Goal: Task Accomplishment & Management: Manage account settings

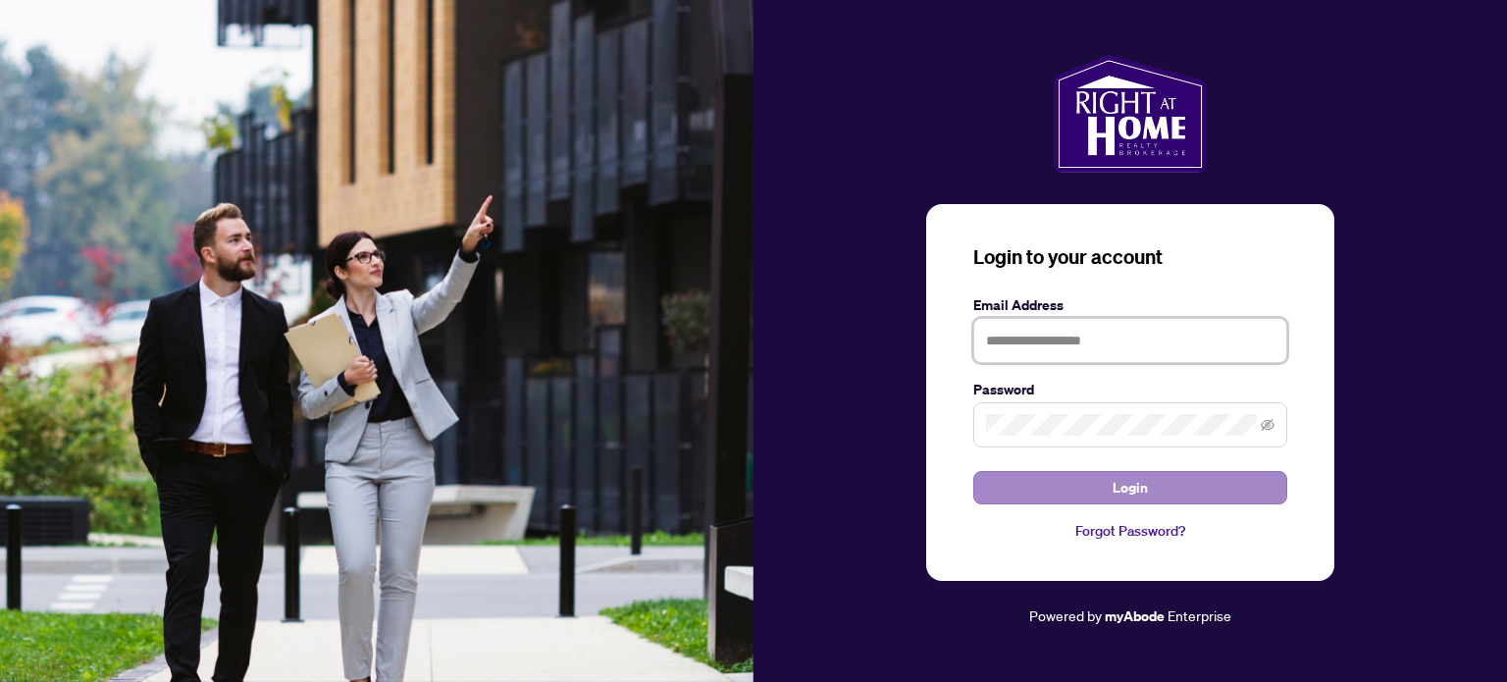
type input "**********"
click at [1143, 474] on span "Login" at bounding box center [1129, 487] width 35 height 31
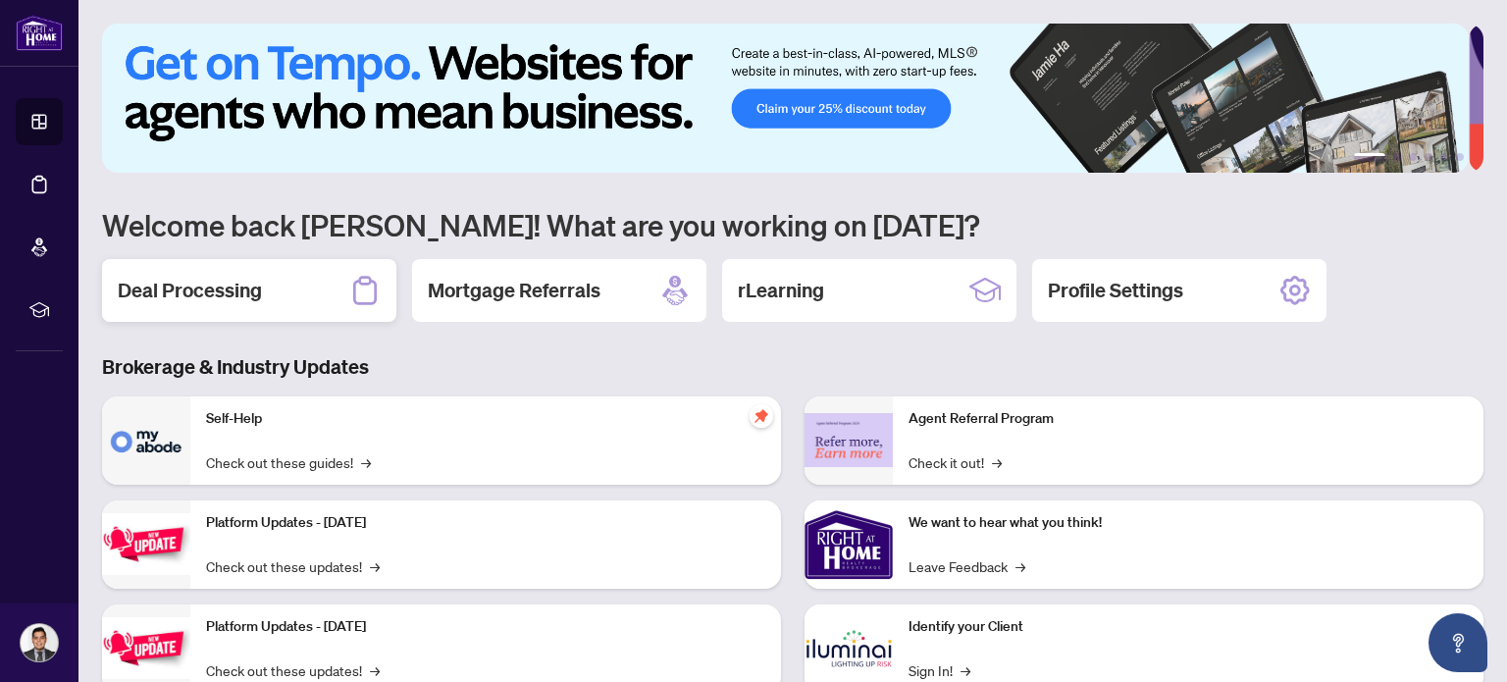
click at [267, 282] on div "Deal Processing" at bounding box center [249, 290] width 294 height 63
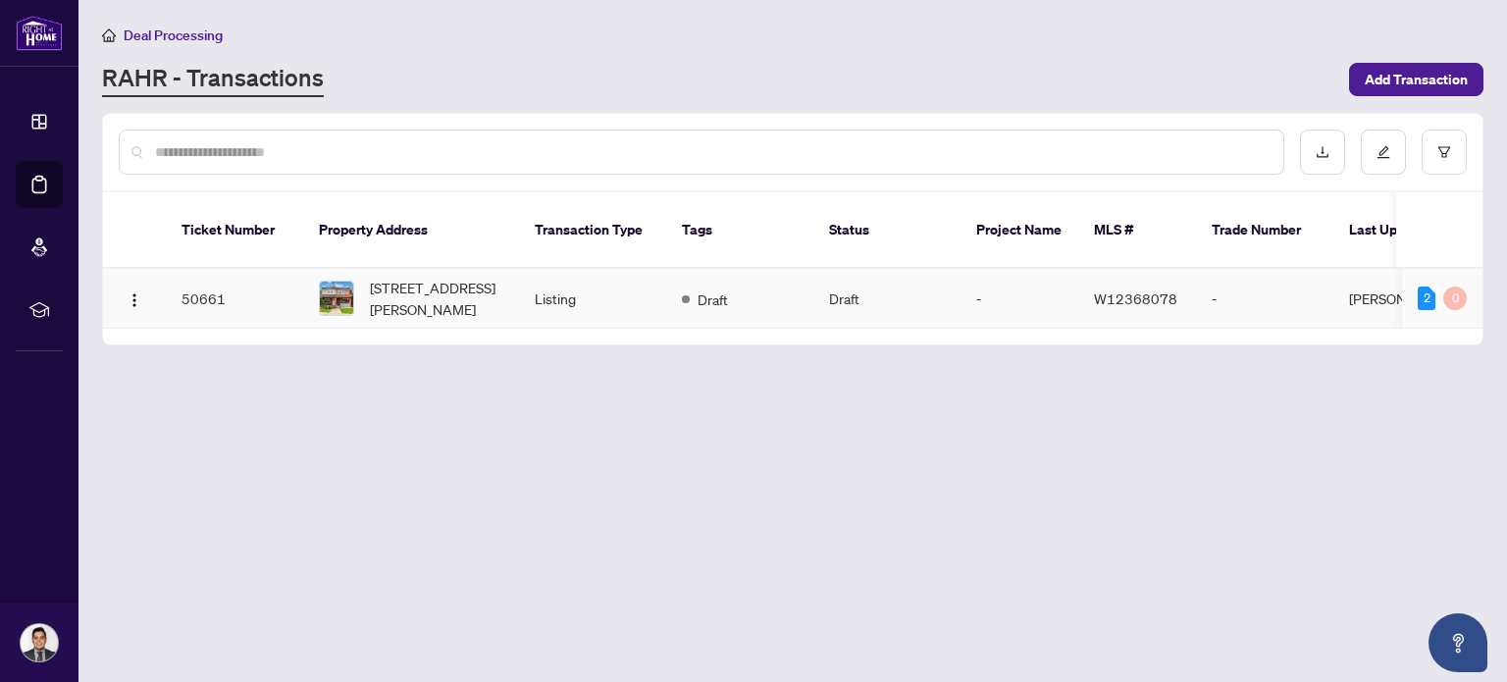
click at [650, 287] on td "Listing" at bounding box center [592, 299] width 147 height 60
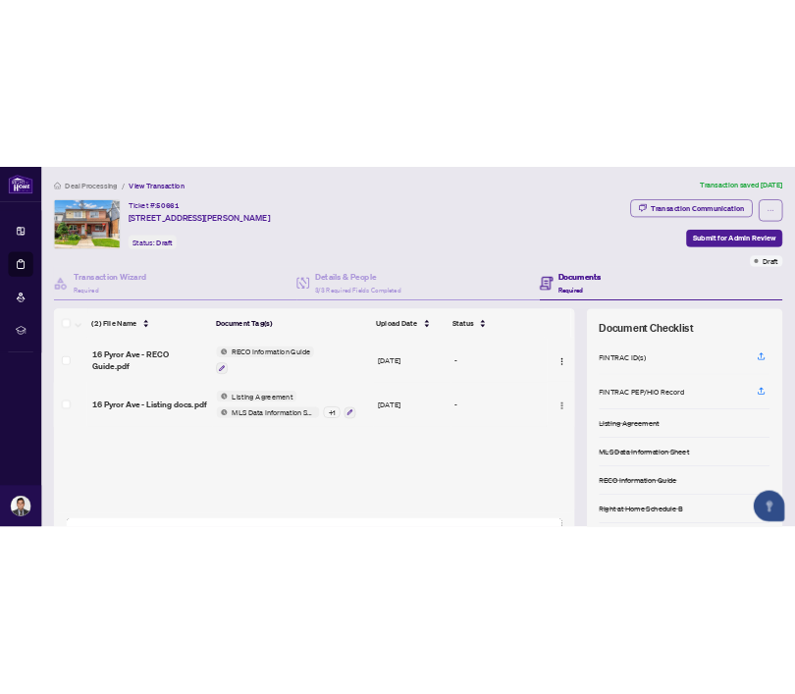
scroll to position [137, 0]
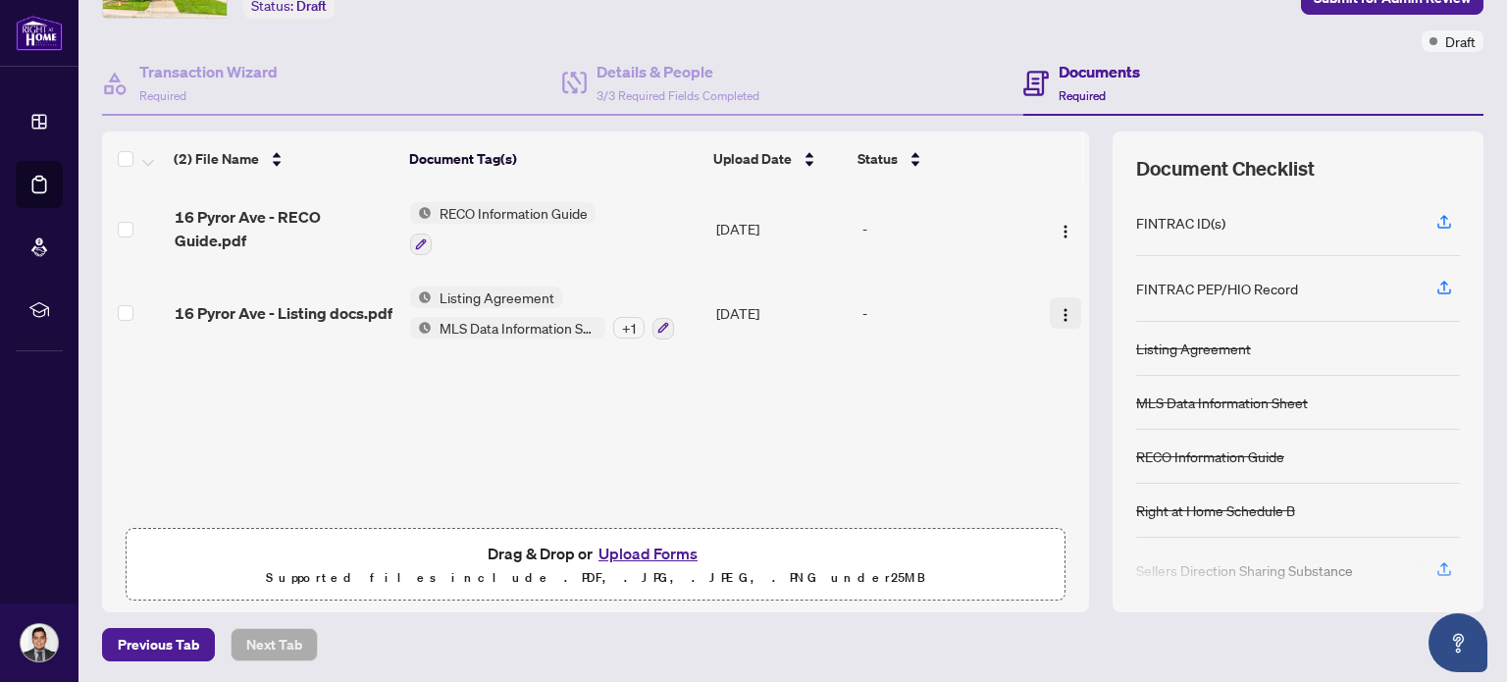
click at [1050, 301] on button "button" at bounding box center [1065, 312] width 31 height 31
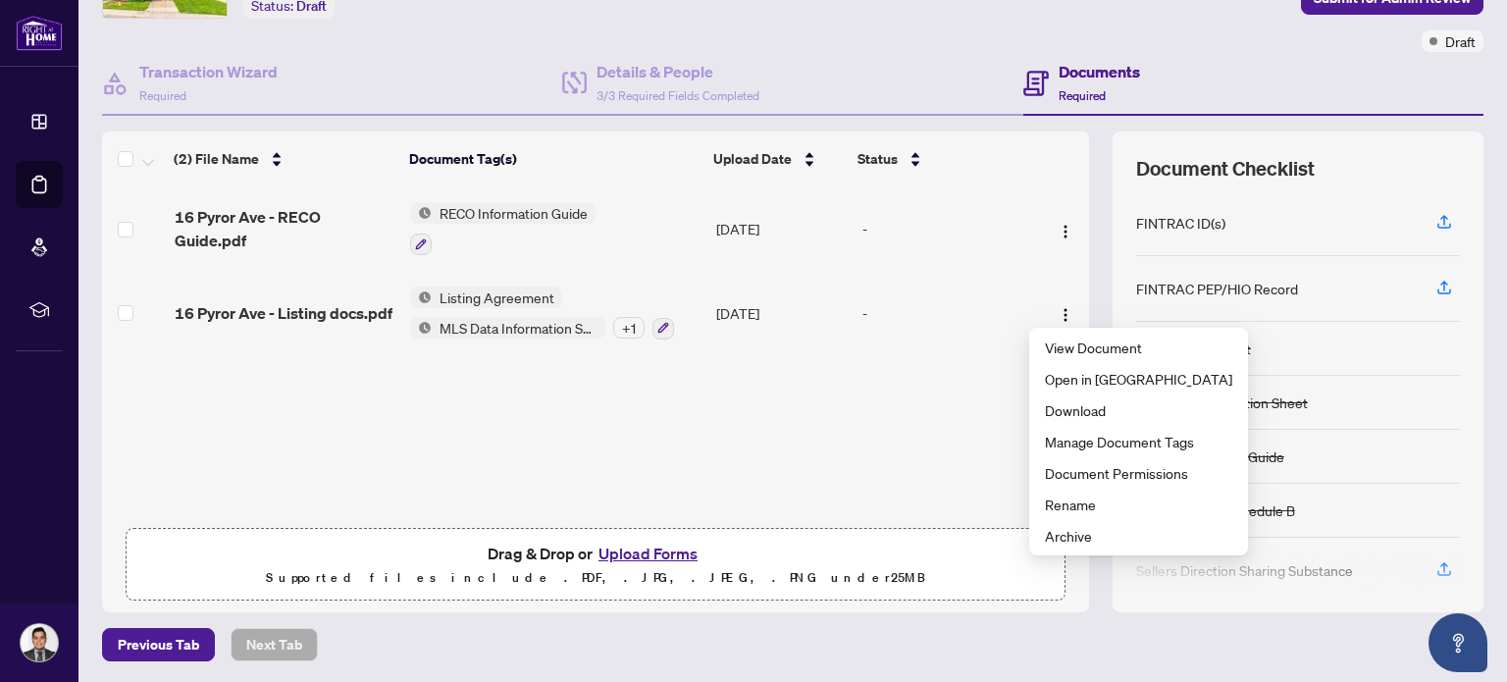
click at [908, 478] on div "16 Pyror Ave - RECO Guide.pdf RECO Information Guide [DATE][STREET_ADDRESS] - L…" at bounding box center [595, 352] width 987 height 332
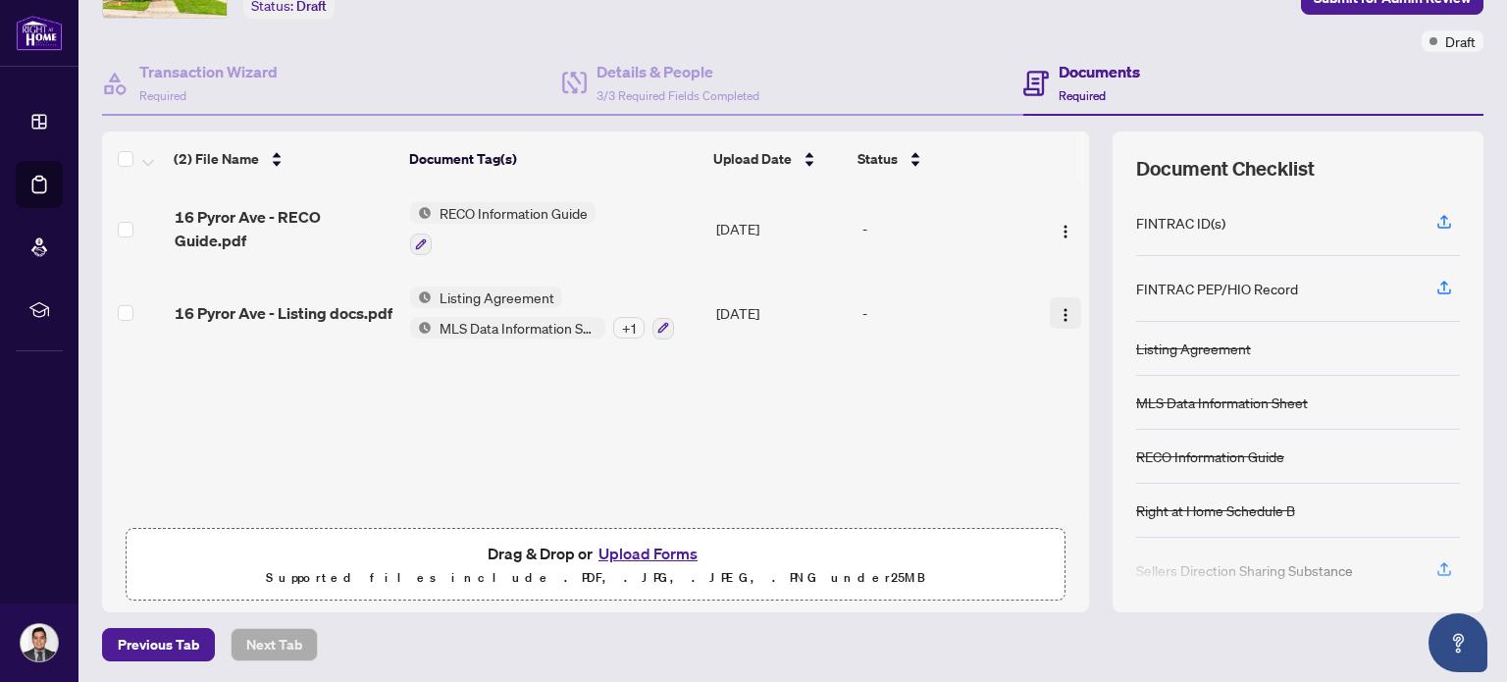
click at [1053, 317] on button "button" at bounding box center [1065, 312] width 31 height 31
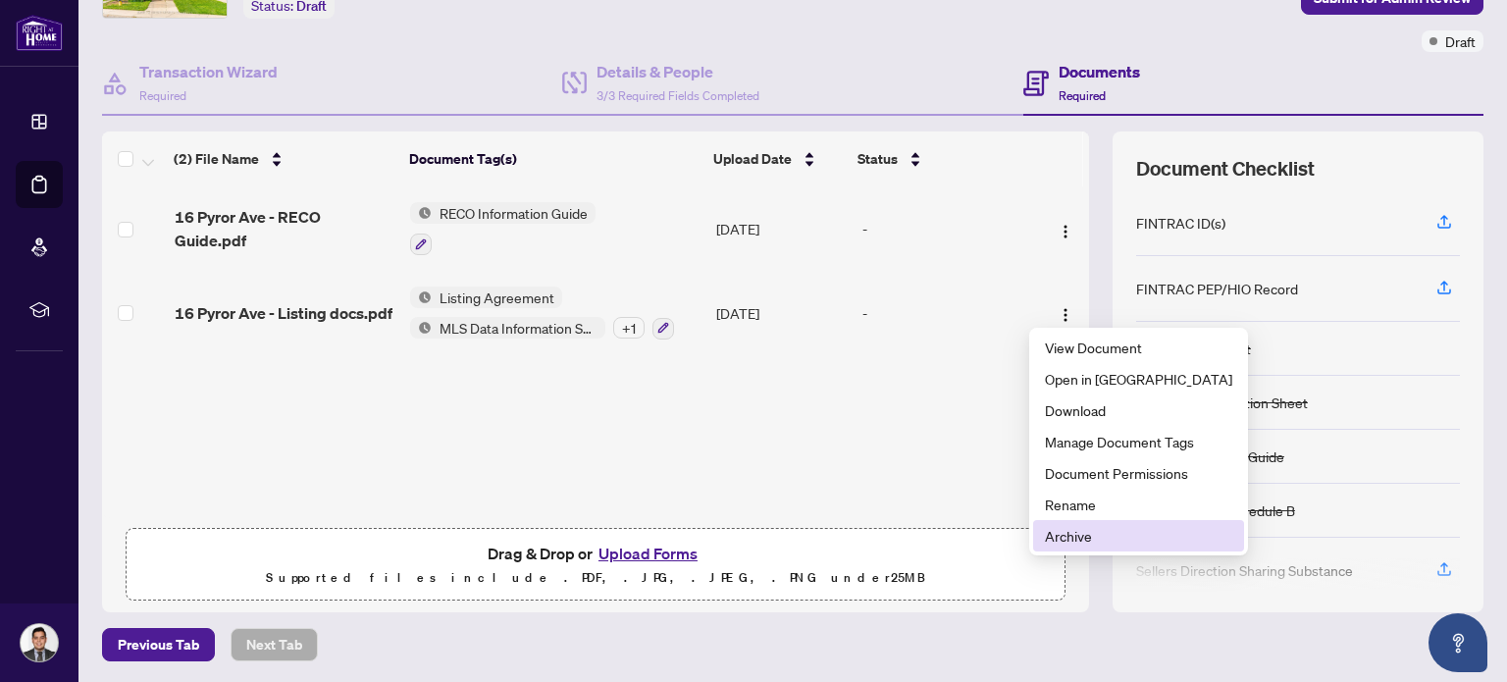
click at [1075, 534] on span "Archive" at bounding box center [1138, 536] width 187 height 22
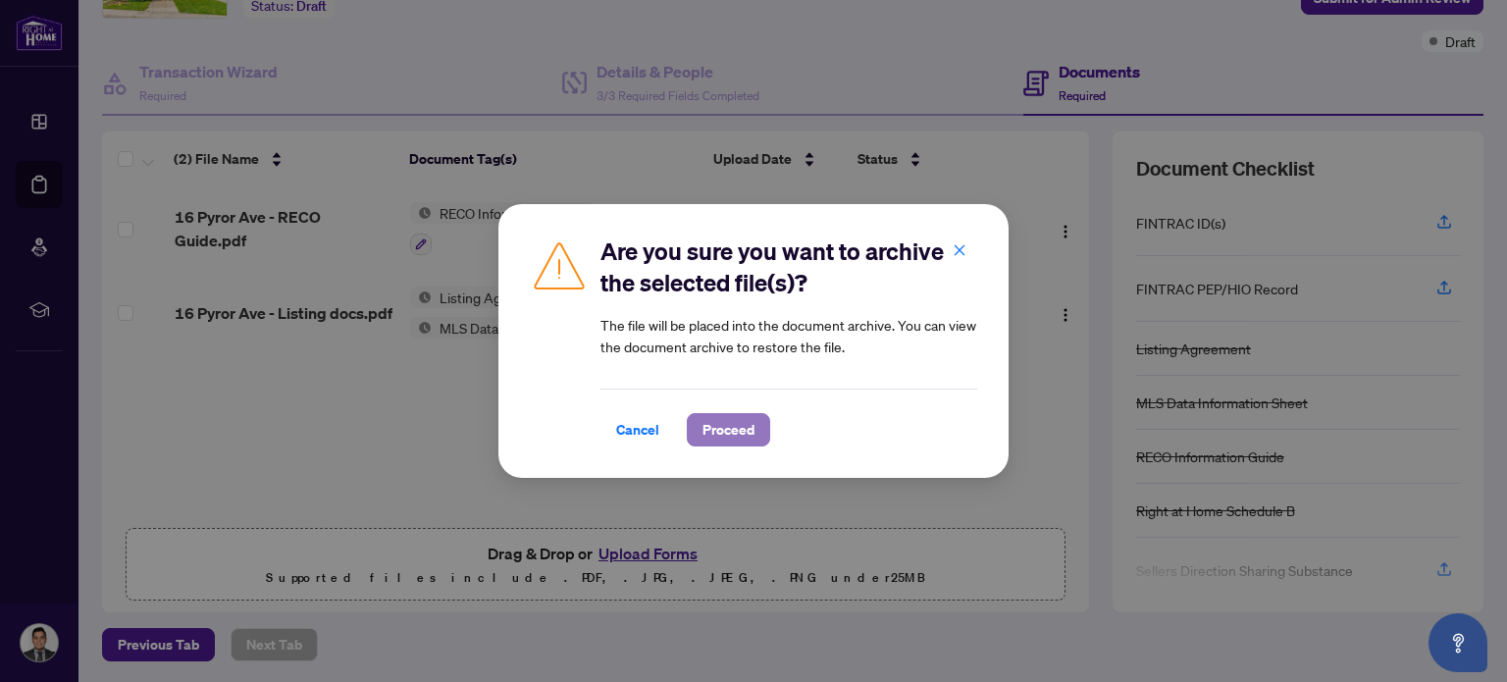
click at [736, 442] on span "Proceed" at bounding box center [728, 429] width 52 height 31
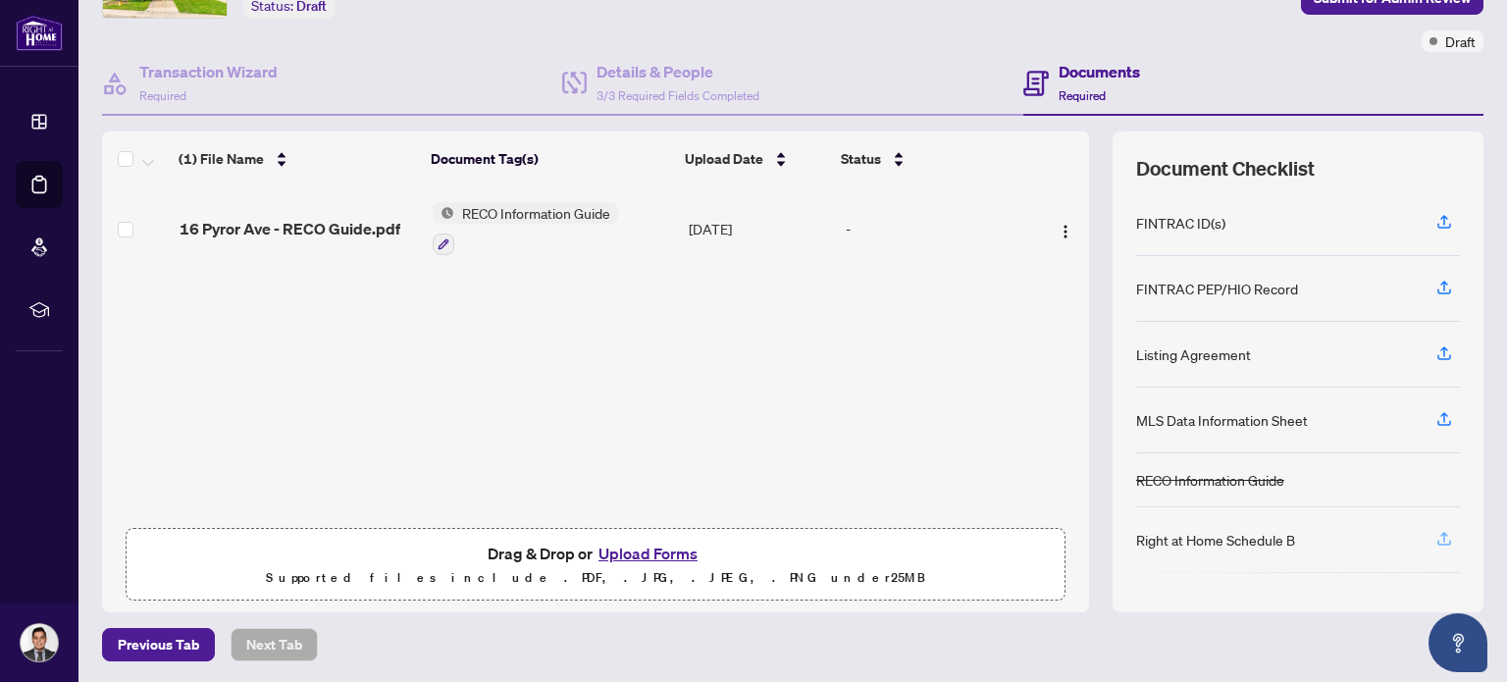
click at [1435, 530] on icon "button" at bounding box center [1444, 539] width 18 height 18
click at [1435, 352] on icon "button" at bounding box center [1444, 353] width 18 height 18
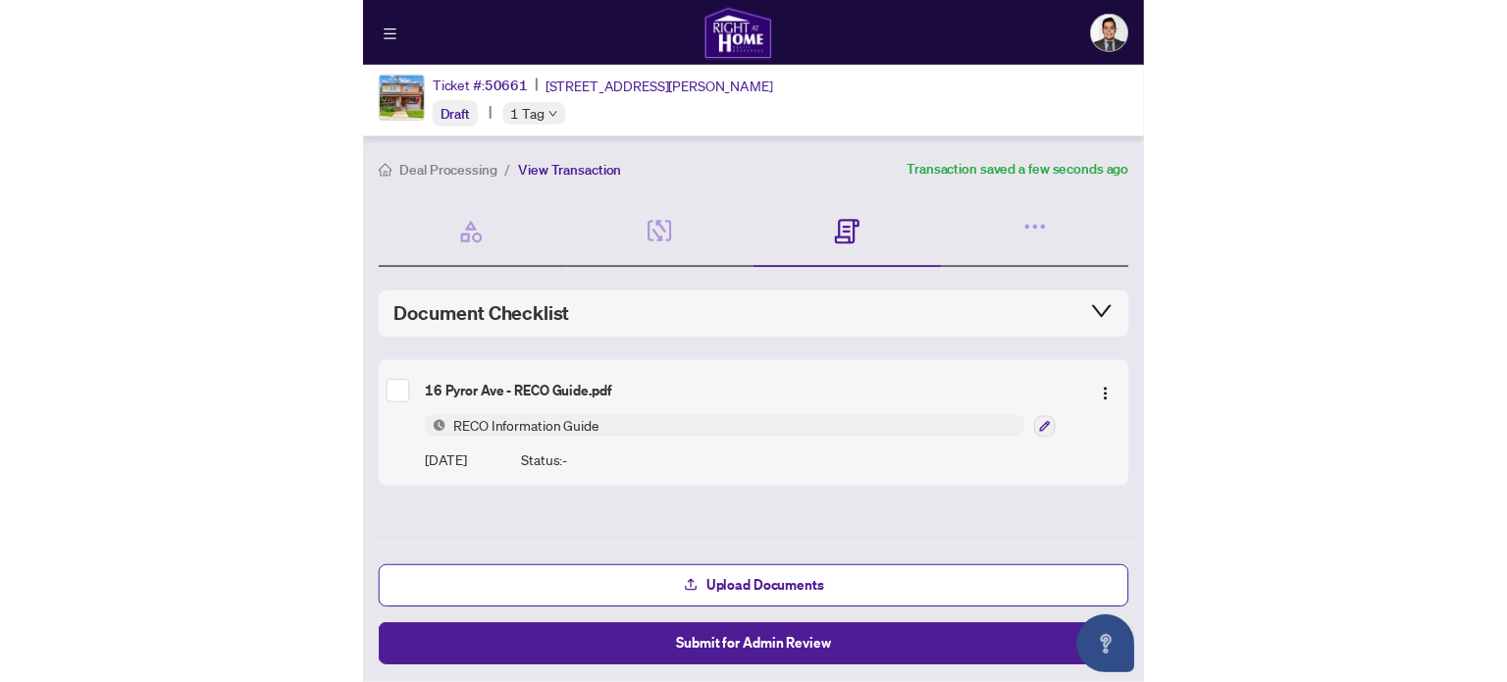
scroll to position [0, 0]
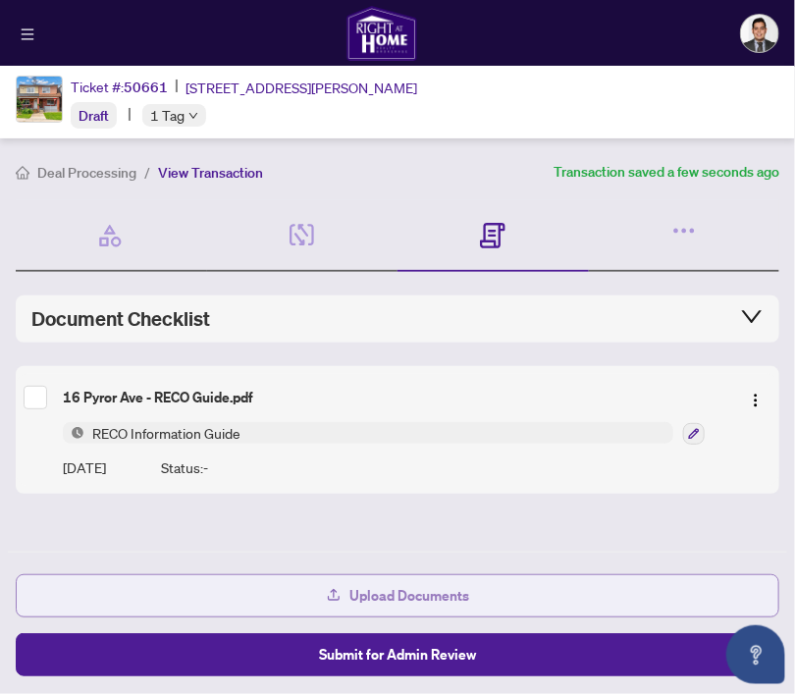
click at [361, 592] on span "Upload Documents" at bounding box center [409, 595] width 120 height 31
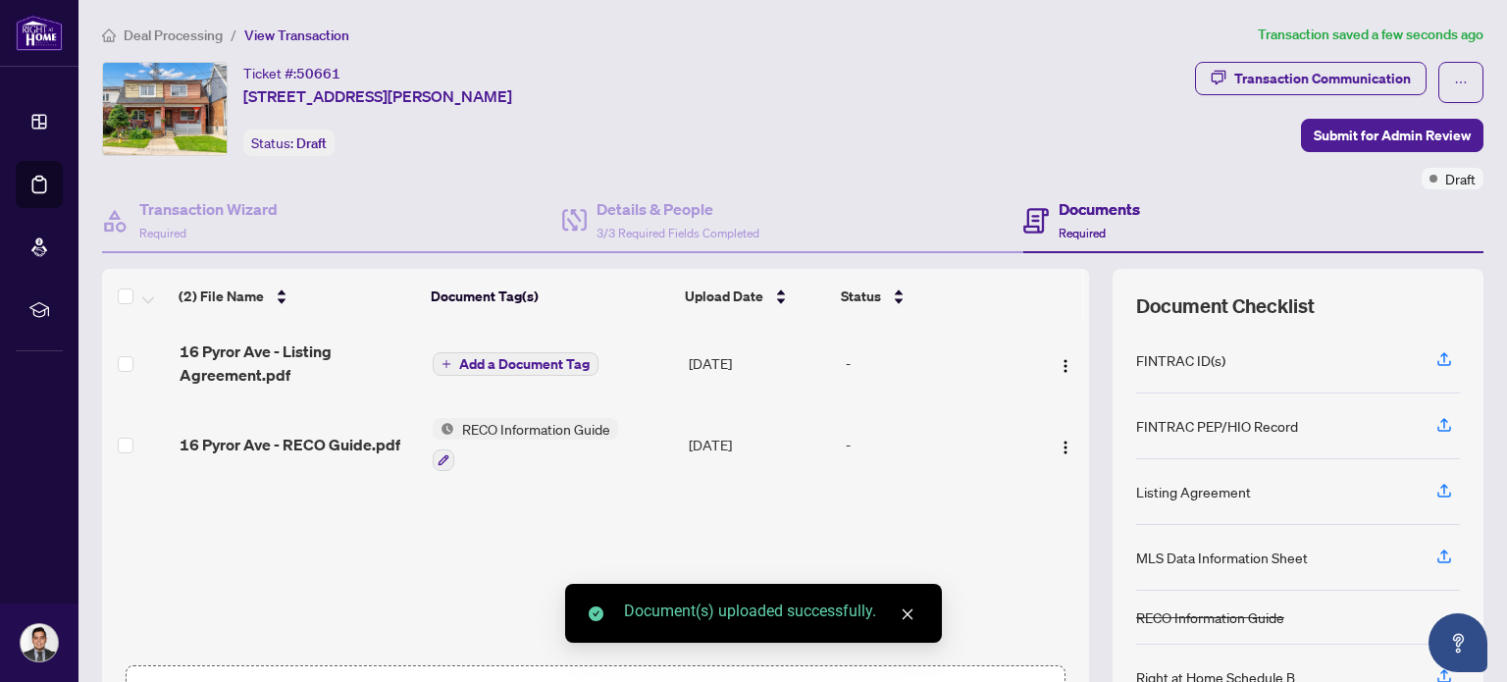
scroll to position [137, 0]
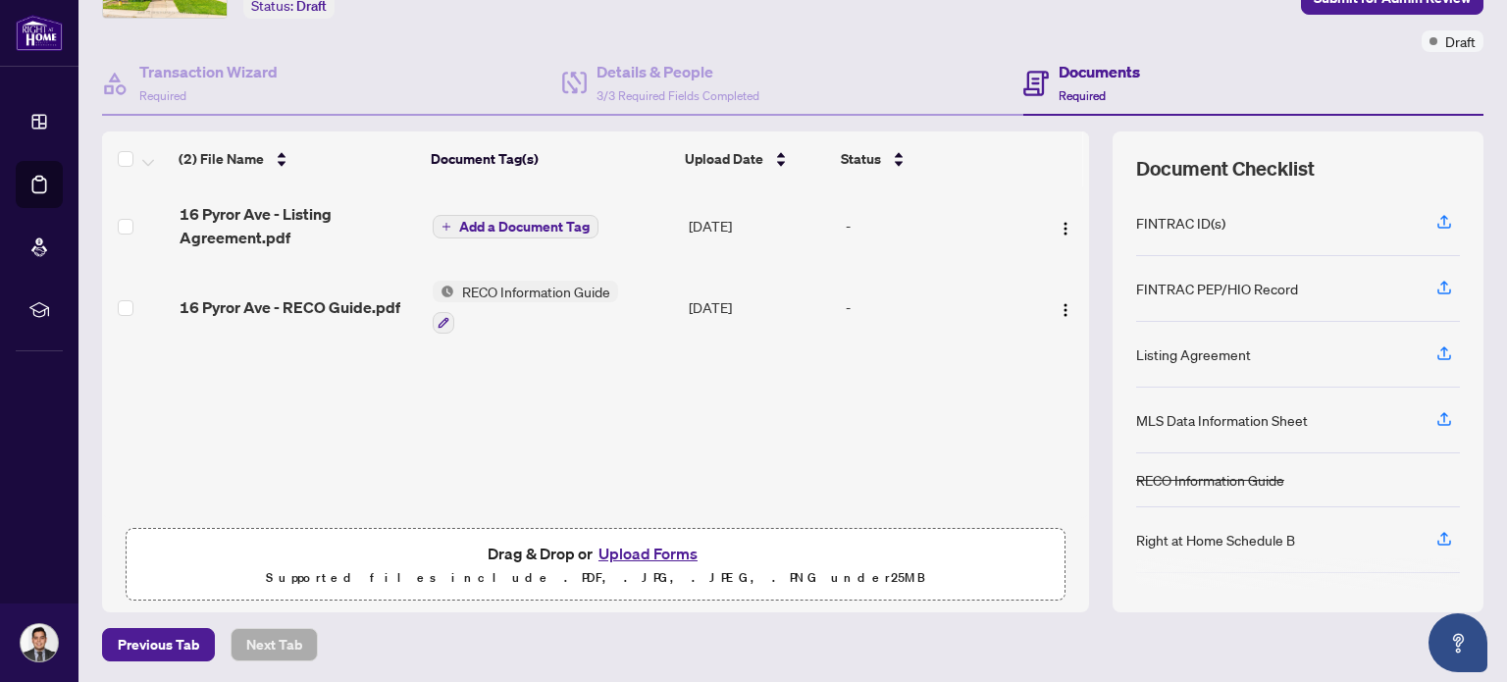
click at [505, 223] on span "Add a Document Tag" at bounding box center [524, 227] width 130 height 14
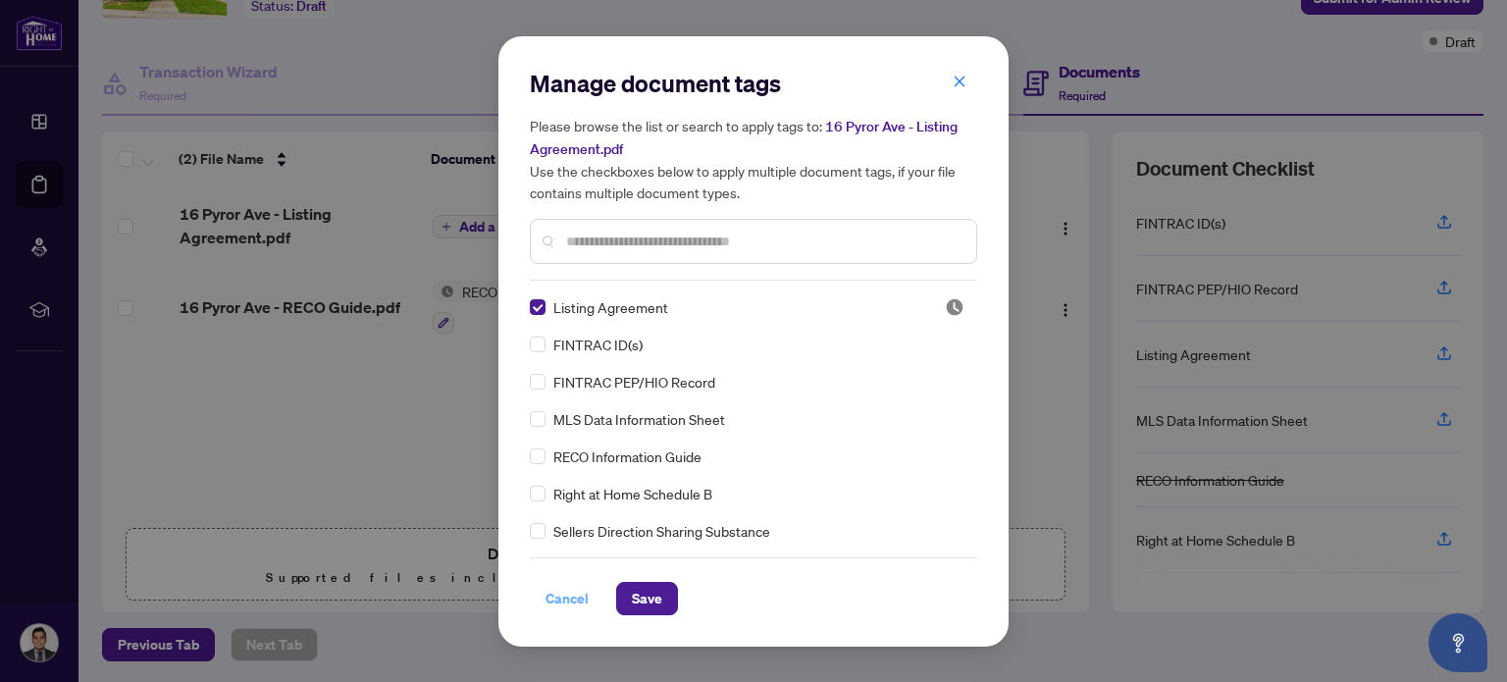
click at [573, 602] on span "Cancel" at bounding box center [566, 598] width 43 height 31
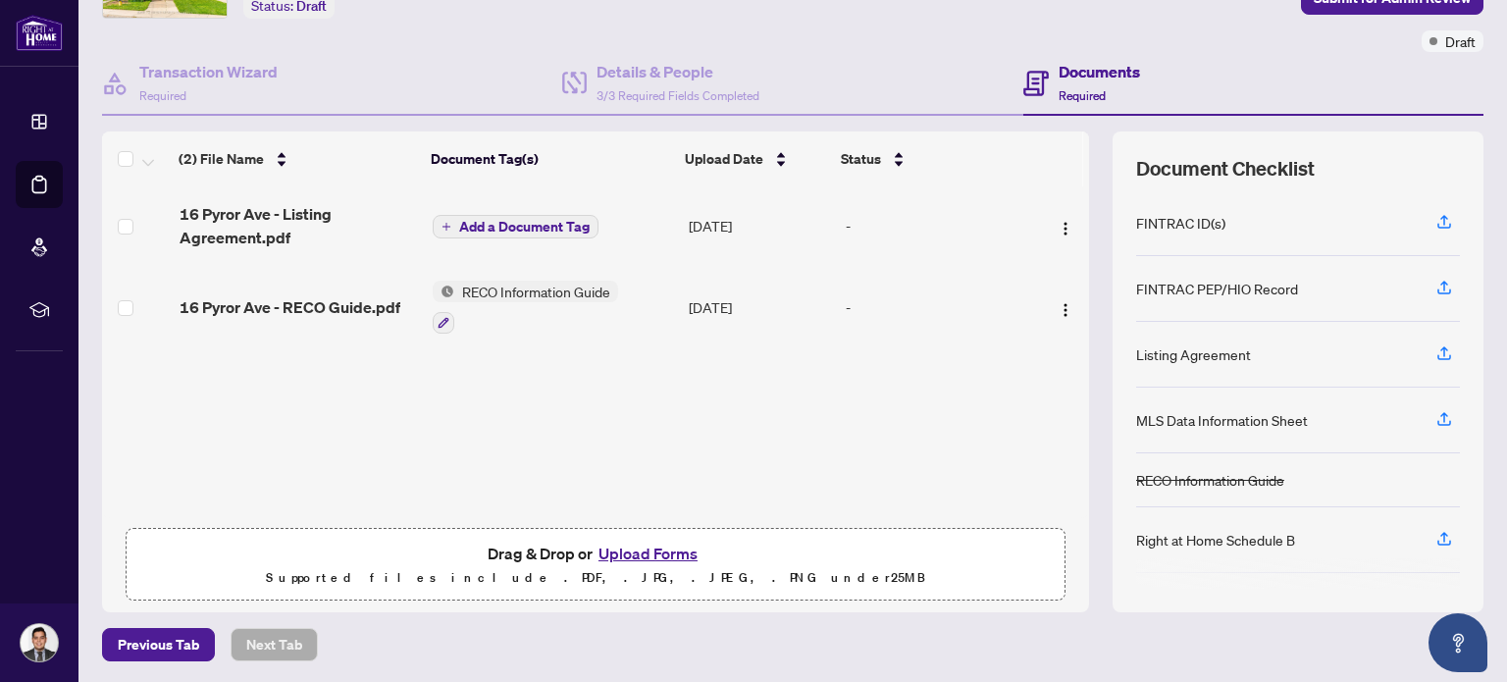
click at [471, 394] on div "16 Pyror Ave - Listing Agreement.pdf Add a Document Tag [DATE] - 16 Pyror Ave -…" at bounding box center [595, 352] width 987 height 332
click at [242, 229] on span "16 Pyror Ave - Listing Agreement.pdf" at bounding box center [299, 225] width 238 height 47
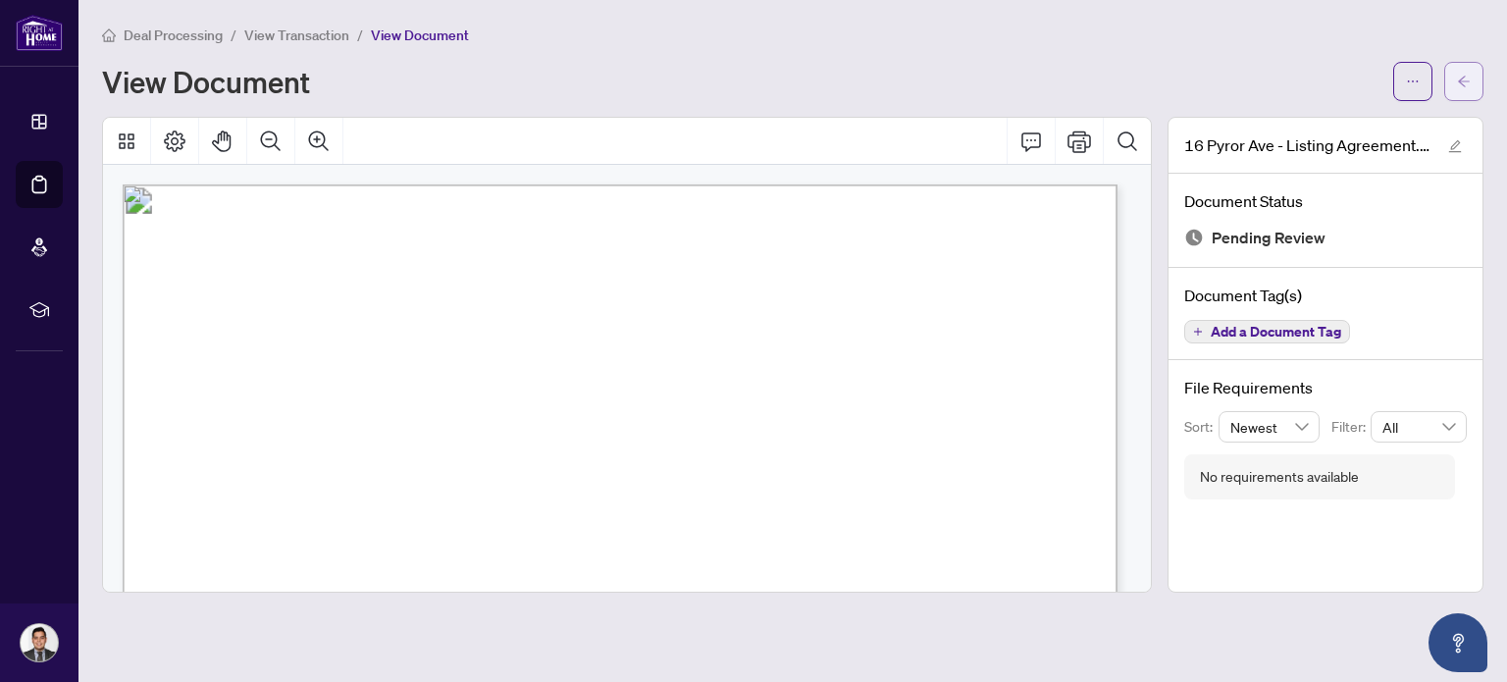
click at [1471, 63] on button "button" at bounding box center [1463, 81] width 39 height 39
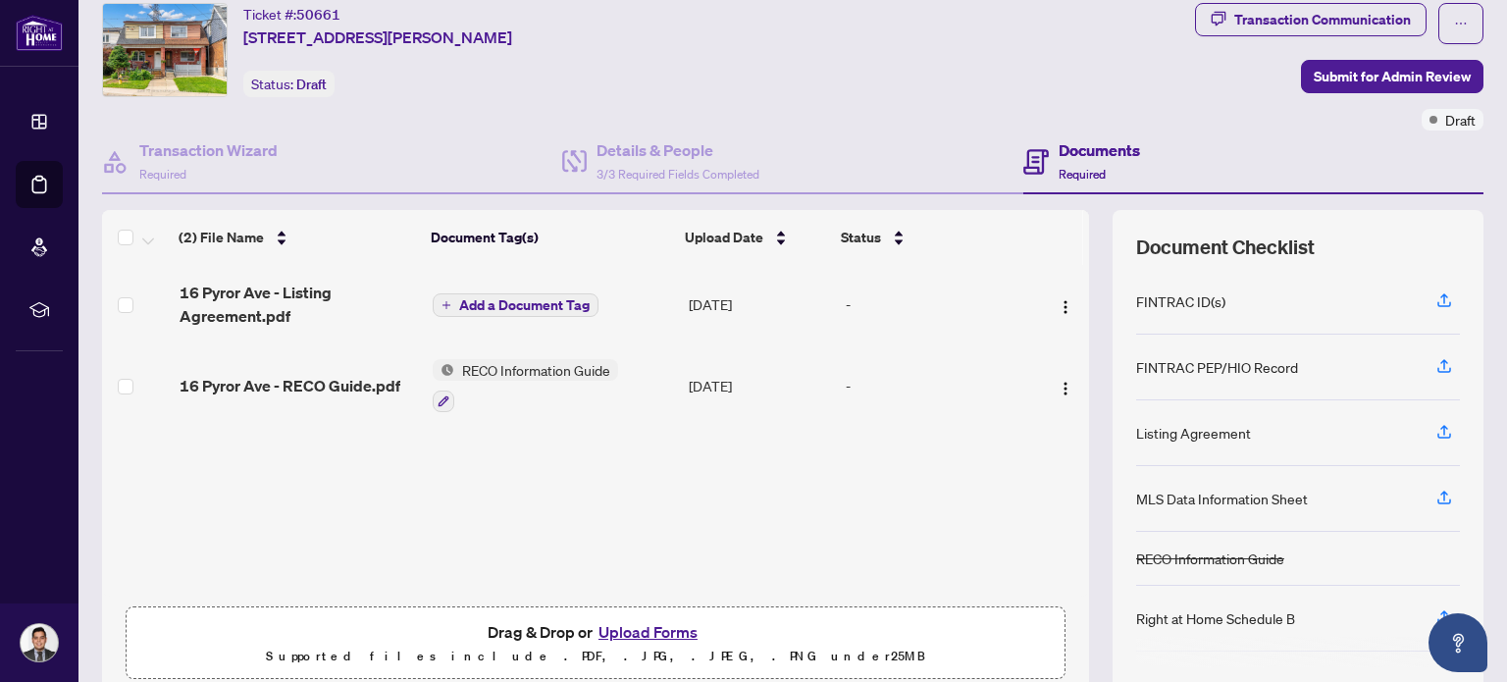
scroll to position [77, 0]
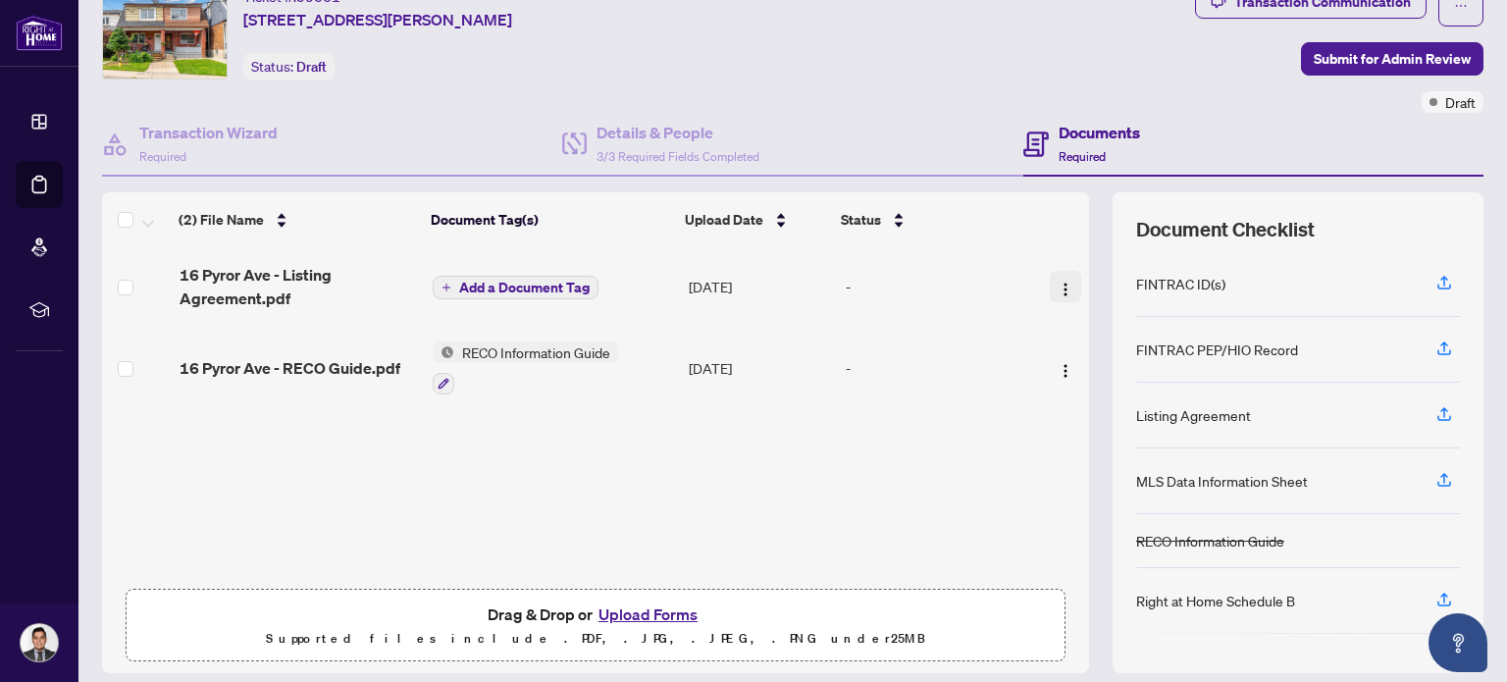
click at [1057, 287] on img "button" at bounding box center [1065, 290] width 16 height 16
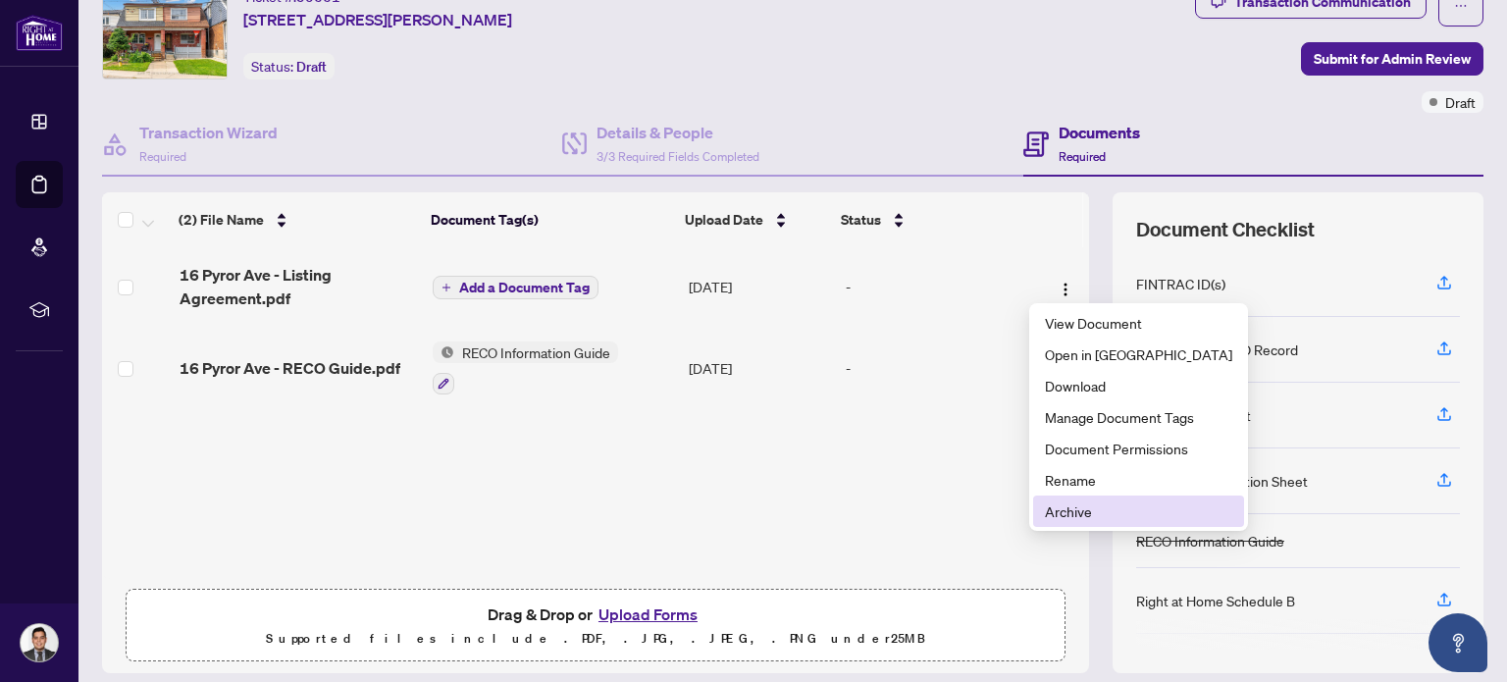
click at [1078, 510] on span "Archive" at bounding box center [1138, 511] width 187 height 22
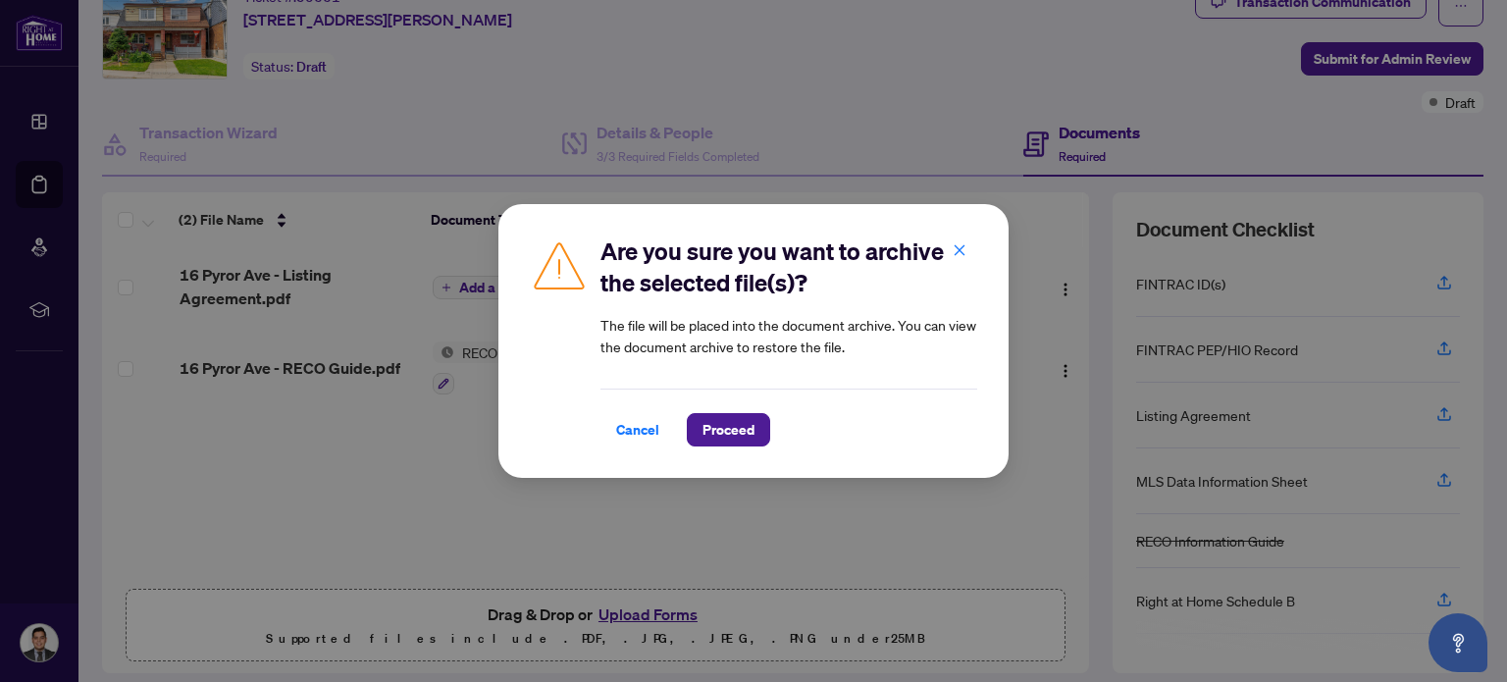
click at [722, 448] on div "Are you sure you want to archive the selected file(s)? The file will be placed …" at bounding box center [753, 341] width 510 height 274
click at [711, 426] on span "Proceed" at bounding box center [728, 429] width 52 height 31
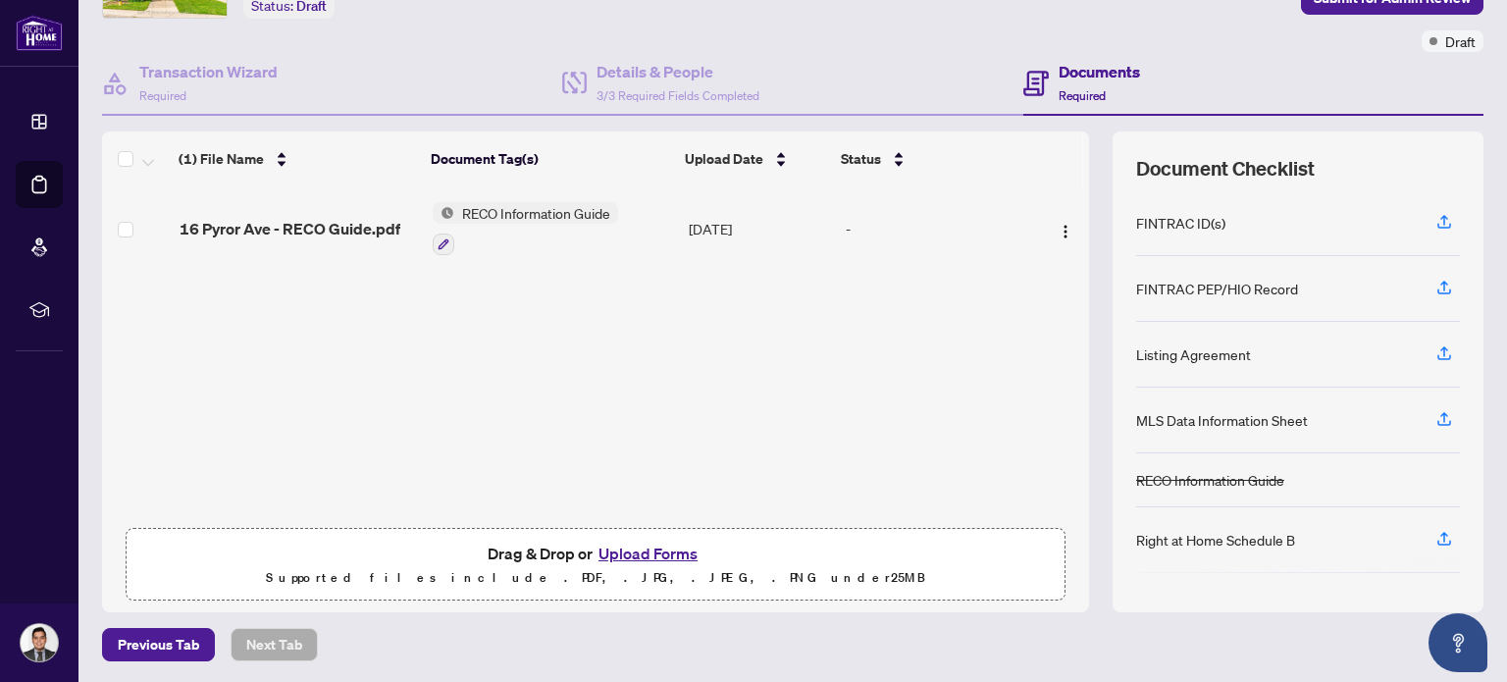
scroll to position [112, 0]
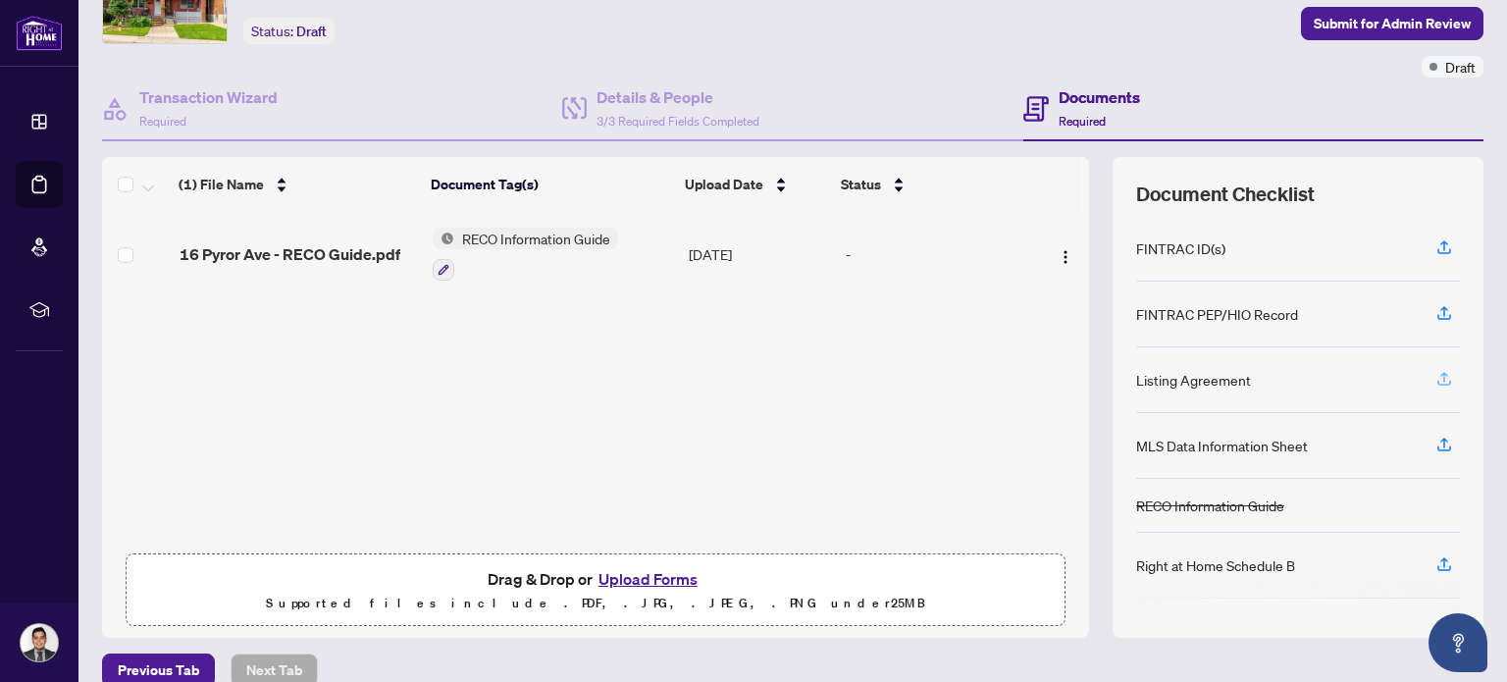
click at [1440, 373] on icon "button" at bounding box center [1444, 377] width 8 height 10
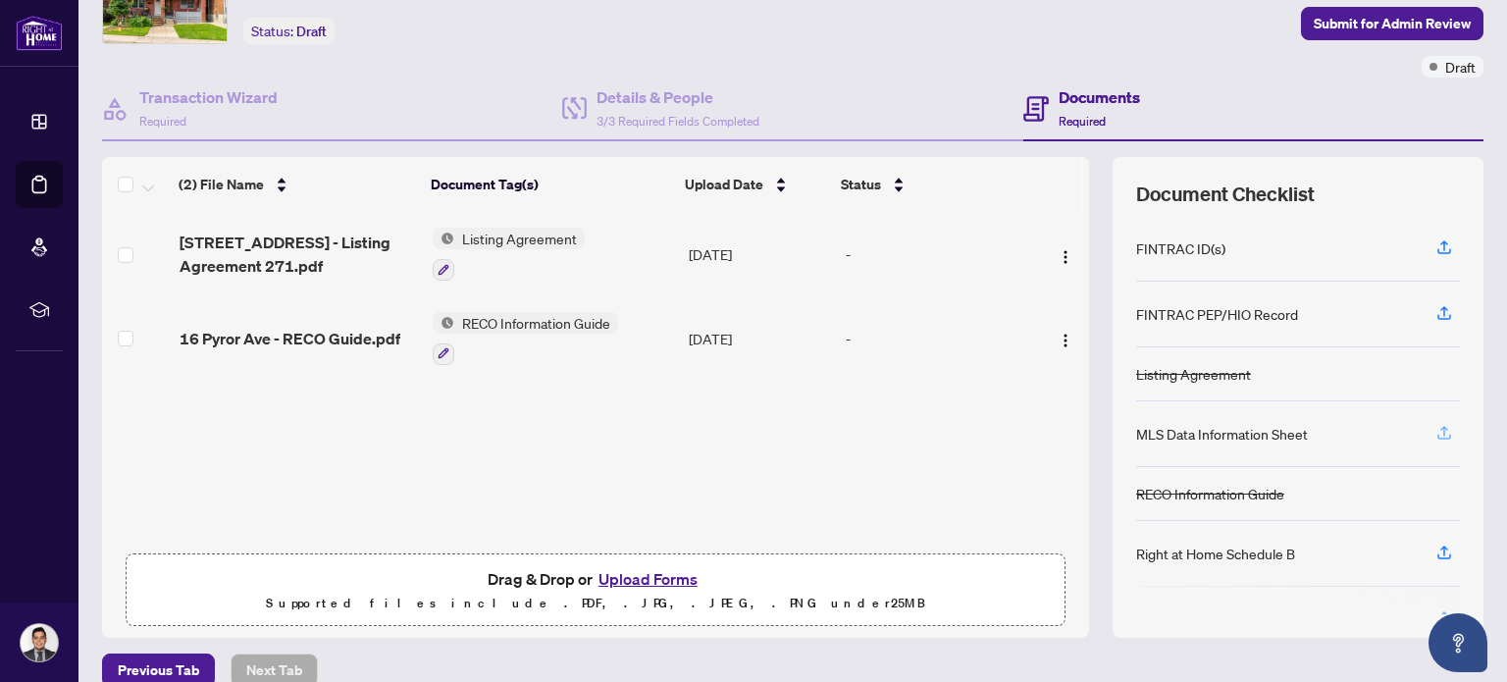
click at [1436, 439] on span "button" at bounding box center [1444, 433] width 18 height 31
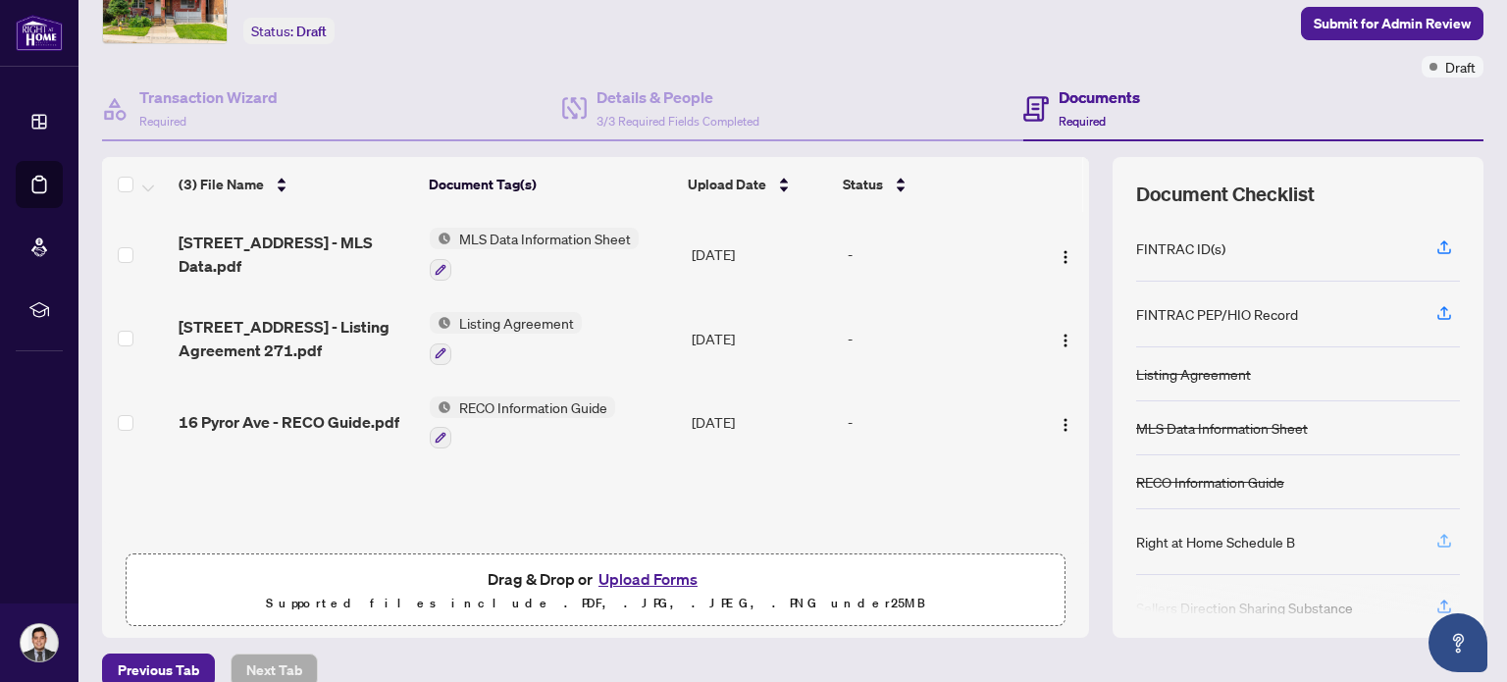
click at [1435, 537] on icon "button" at bounding box center [1444, 541] width 18 height 18
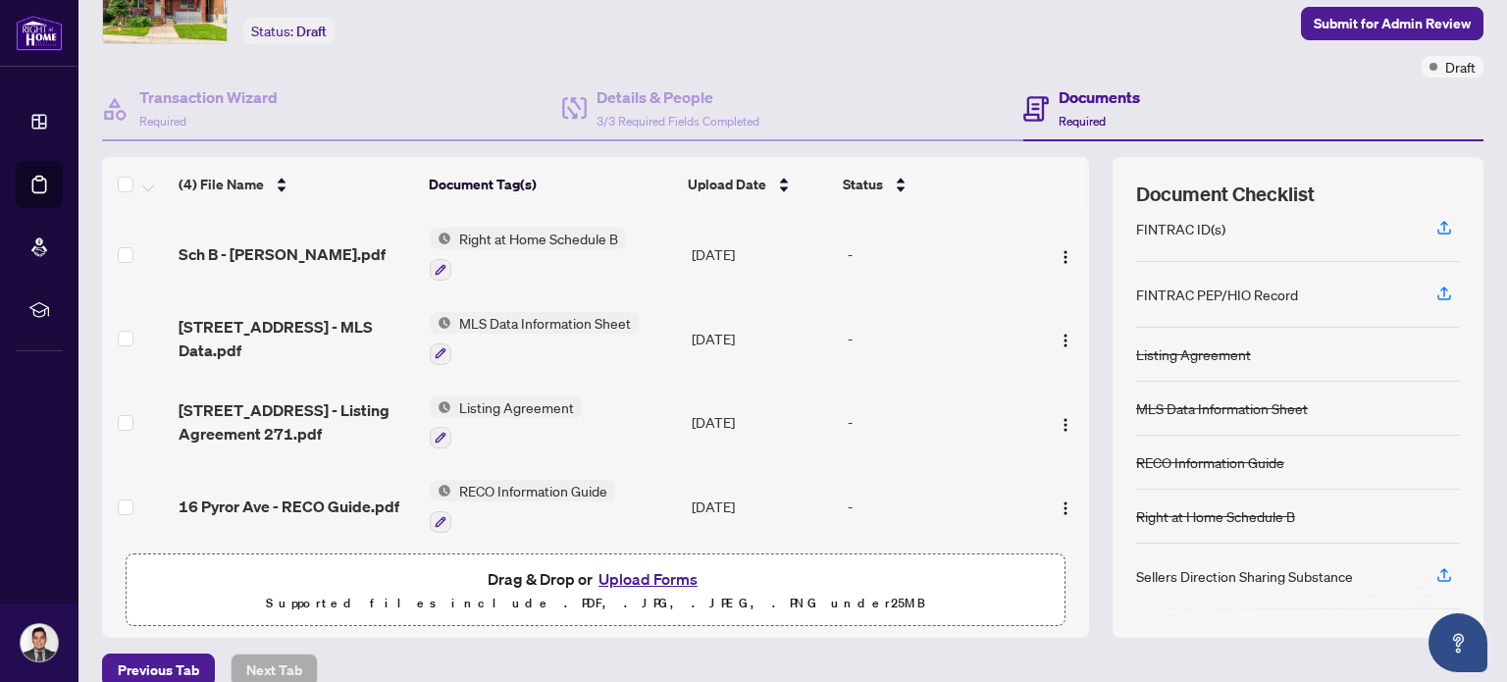
scroll to position [0, 0]
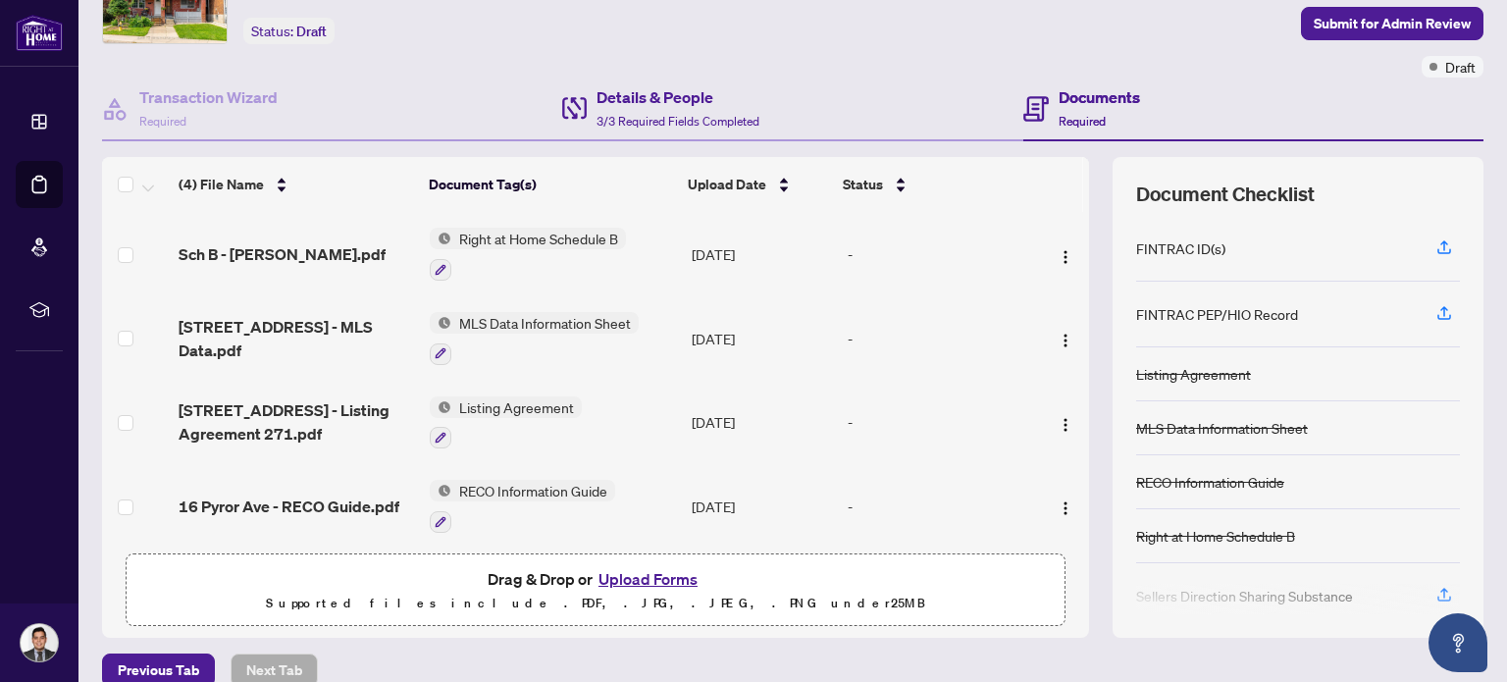
click at [937, 88] on div "Details & People 3/3 Required Fields Completed" at bounding box center [792, 109] width 460 height 64
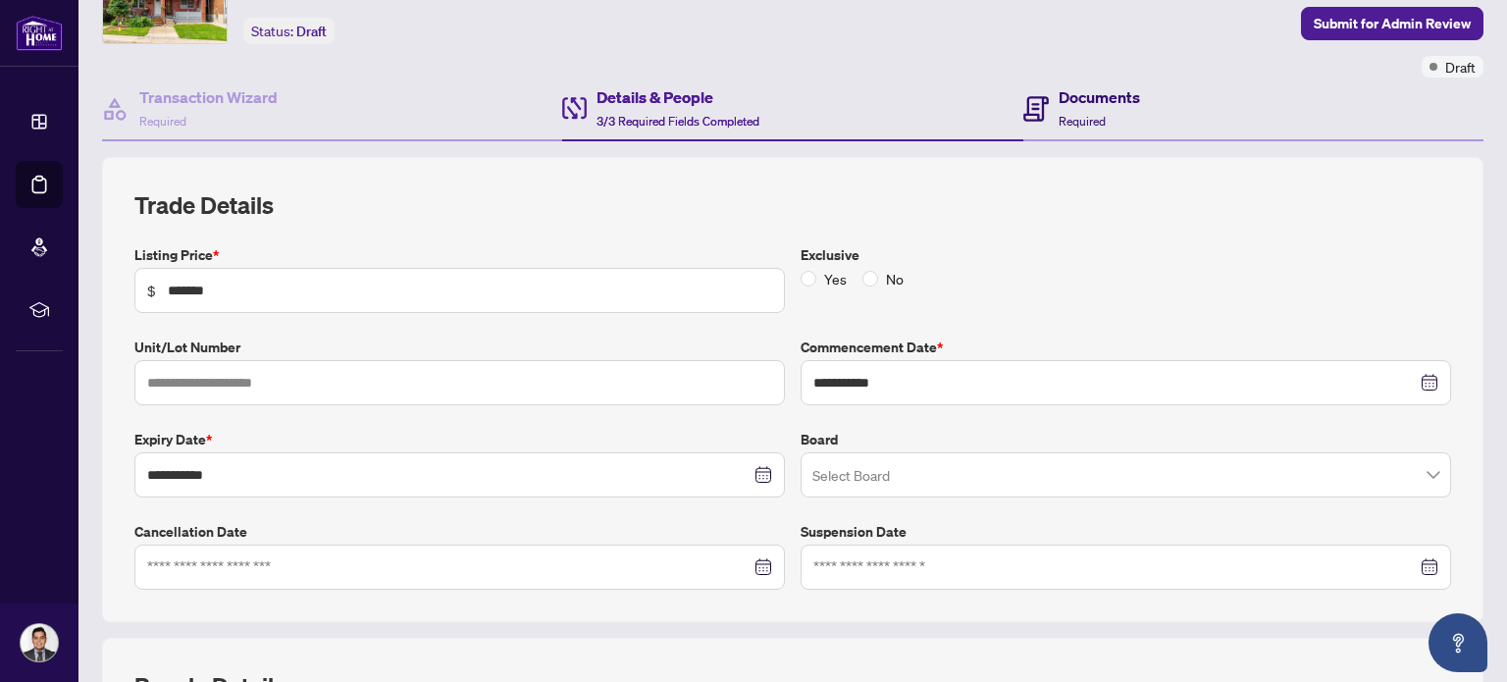
click at [1024, 89] on span at bounding box center [1036, 108] width 26 height 46
